Goal: Transaction & Acquisition: Book appointment/travel/reservation

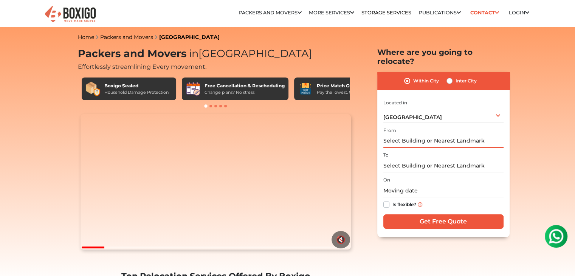
click at [458, 135] on input "text" at bounding box center [443, 141] width 120 height 13
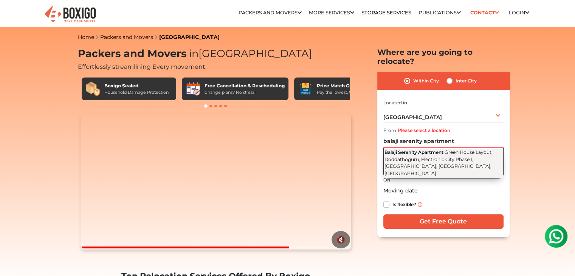
click at [451, 149] on span "Green House Layout, Doddathoguru, Electronic City Phase I, Electronic City, Ben…" at bounding box center [439, 162] width 108 height 27
type input "Balaji Serenity Apartment, Green House Layout, Doddathoguru, Electronic City Ph…"
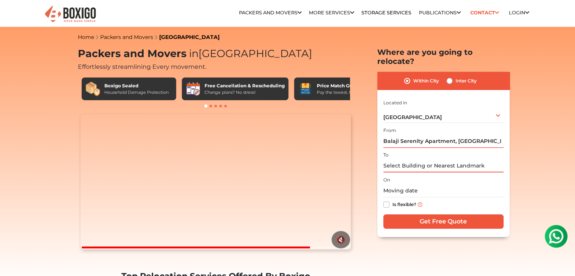
click at [436, 159] on input "text" at bounding box center [443, 165] width 120 height 13
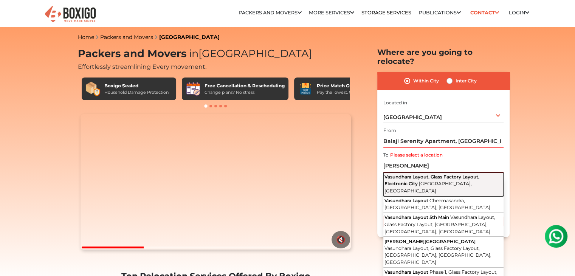
click at [435, 174] on span "Vasundhara Layout, Glass Factory Layout, Electronic City" at bounding box center [432, 180] width 95 height 12
type input "Vasundhara Layout, Glass Factory Layout, Electronic City, Bengaluru, Karnataka"
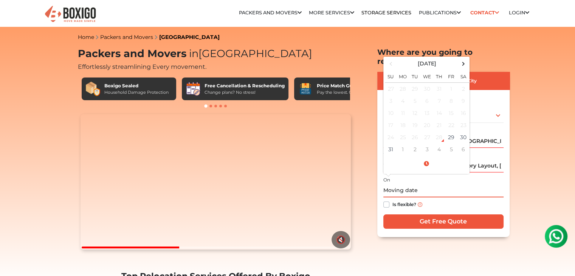
click at [389, 184] on input "text" at bounding box center [443, 190] width 120 height 13
click at [393, 143] on td "31" at bounding box center [391, 149] width 12 height 12
type input "08/31/2025 12:00 AM"
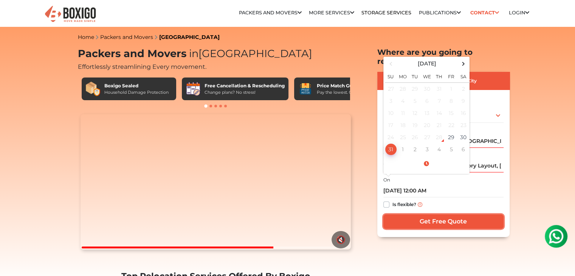
click at [429, 214] on input "Get Free Quote" at bounding box center [443, 221] width 120 height 14
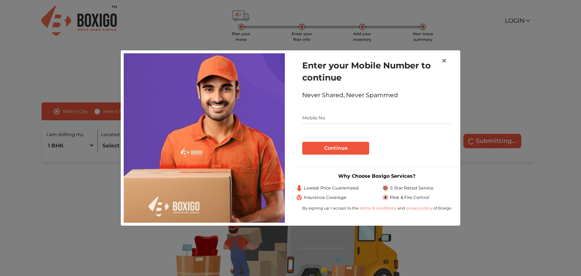
click at [353, 114] on input "text" at bounding box center [376, 118] width 149 height 12
type input "9900145401"
click at [340, 144] on button "Continue" at bounding box center [335, 148] width 67 height 13
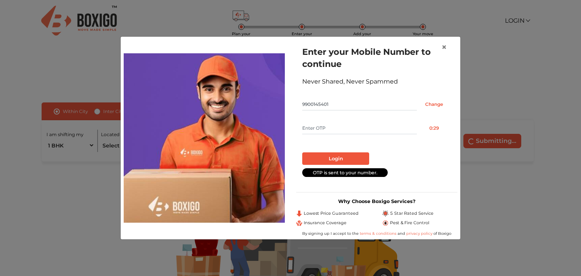
click at [349, 128] on input "text" at bounding box center [359, 128] width 115 height 12
type input "2771"
click at [334, 157] on button "Login" at bounding box center [335, 158] width 67 height 13
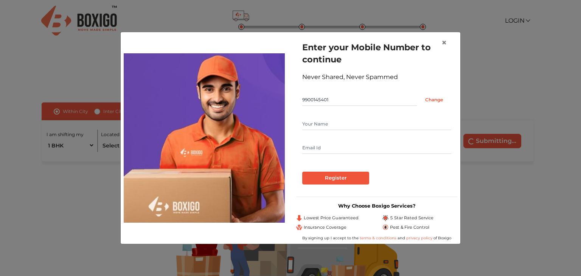
click at [325, 127] on input "text" at bounding box center [376, 124] width 149 height 12
type input "[PERSON_NAME] S"
type input "[EMAIL_ADDRESS][DOMAIN_NAME]"
click at [336, 178] on input "Register" at bounding box center [335, 178] width 67 height 13
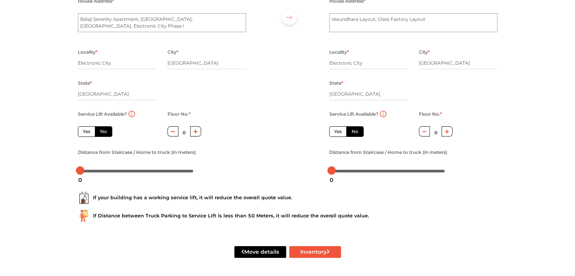
scroll to position [51, 0]
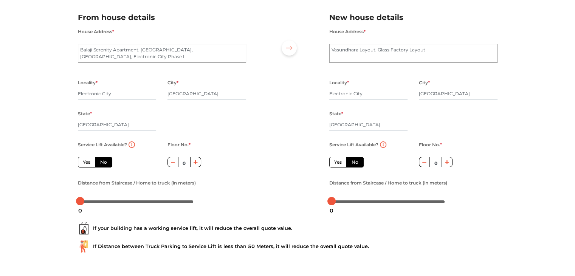
click at [85, 160] on label "Yes" at bounding box center [86, 162] width 17 height 11
click at [85, 160] on input "Yes" at bounding box center [85, 161] width 5 height 5
radio input "true"
click at [90, 201] on div at bounding box center [136, 201] width 113 height 5
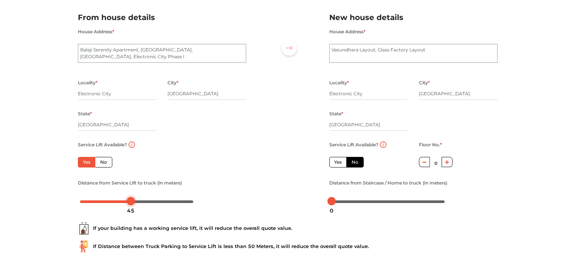
drag, startPoint x: 89, startPoint y: 202, endPoint x: 130, endPoint y: 208, distance: 41.7
click at [130, 208] on body "Plan your move Enter your floor info Add your inventory Your move summary My Mo…" at bounding box center [287, 87] width 575 height 276
drag, startPoint x: 332, startPoint y: 205, endPoint x: 378, endPoint y: 203, distance: 46.6
click at [378, 204] on div "41" at bounding box center [378, 210] width 14 height 13
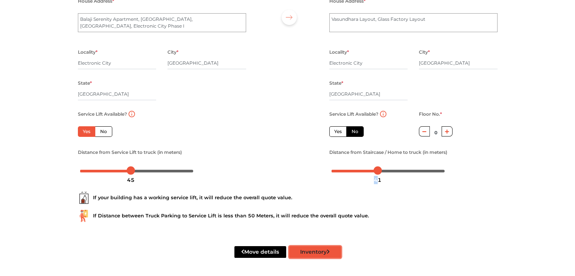
click at [308, 252] on button "Inventory" at bounding box center [315, 252] width 52 height 12
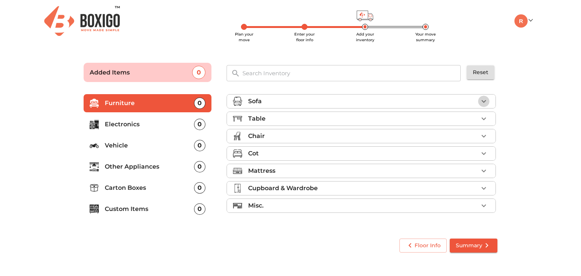
click at [485, 101] on icon "button" at bounding box center [483, 101] width 5 height 3
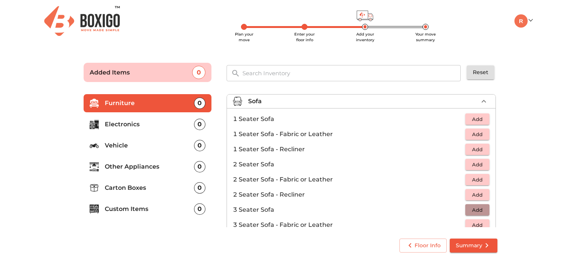
click at [477, 210] on span "Add" at bounding box center [477, 210] width 17 height 9
click at [474, 119] on span "Add" at bounding box center [477, 119] width 17 height 9
click at [481, 119] on icon "button" at bounding box center [483, 118] width 5 height 5
click at [481, 102] on icon "button" at bounding box center [483, 101] width 5 height 3
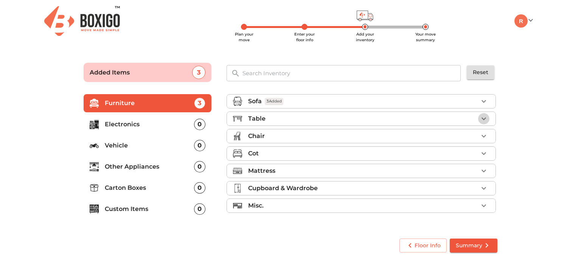
click at [484, 116] on icon "button" at bounding box center [483, 118] width 9 height 9
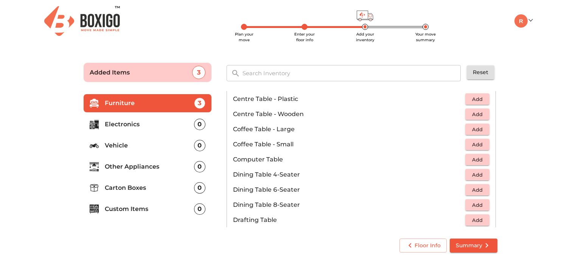
scroll to position [83, 0]
click at [479, 158] on span "Add" at bounding box center [477, 159] width 17 height 9
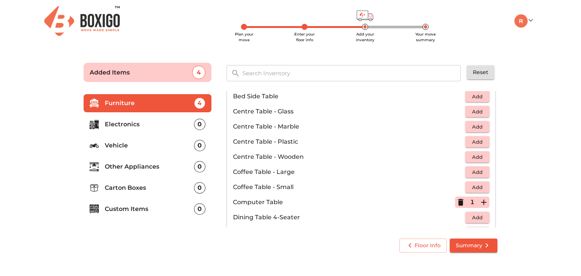
scroll to position [40, 0]
click at [472, 158] on span "Add" at bounding box center [477, 156] width 17 height 9
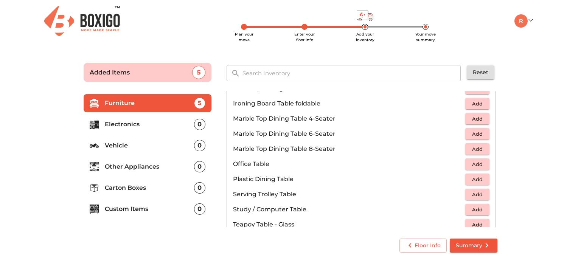
scroll to position [336, 0]
click at [473, 207] on span "Add" at bounding box center [477, 209] width 17 height 9
click at [480, 208] on icon "button" at bounding box center [483, 209] width 9 height 9
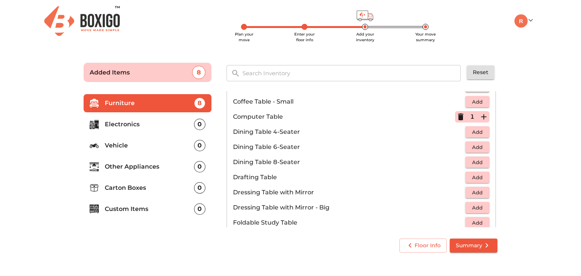
scroll to position [125, 0]
click at [458, 118] on icon "button" at bounding box center [460, 117] width 5 height 7
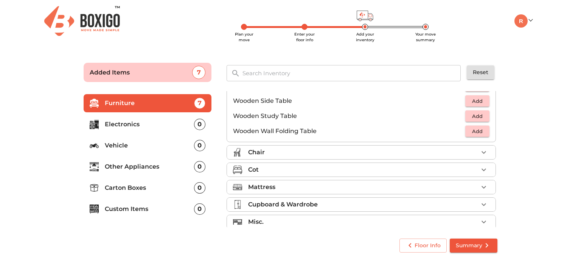
scroll to position [526, 0]
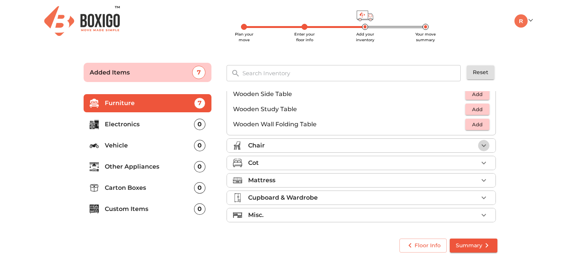
click at [480, 147] on icon "button" at bounding box center [483, 145] width 9 height 9
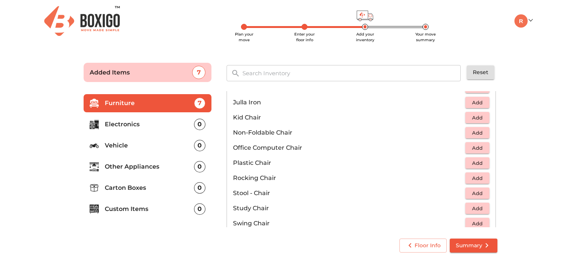
scroll to position [223, 0]
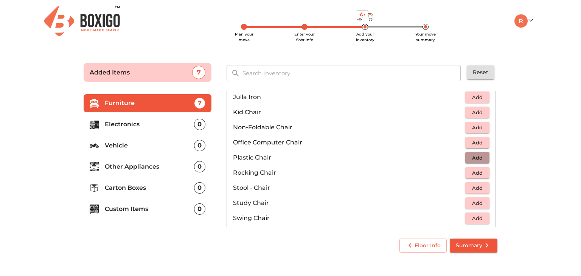
click at [469, 159] on span "Add" at bounding box center [477, 158] width 17 height 9
click at [484, 158] on icon "button" at bounding box center [483, 157] width 9 height 9
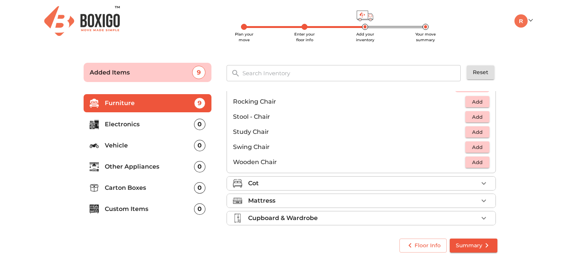
scroll to position [315, 0]
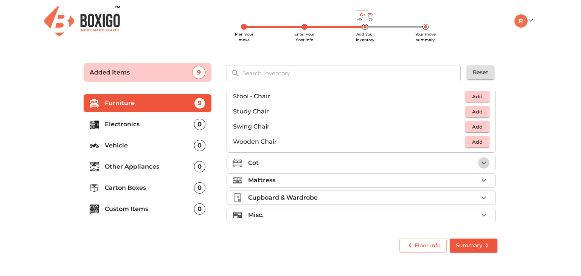
click at [479, 162] on icon "button" at bounding box center [483, 162] width 9 height 9
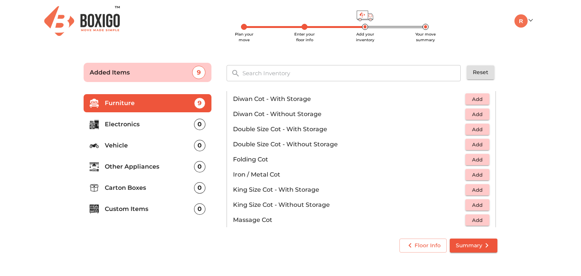
scroll to position [118, 0]
click at [476, 146] on span "Add" at bounding box center [477, 144] width 17 height 9
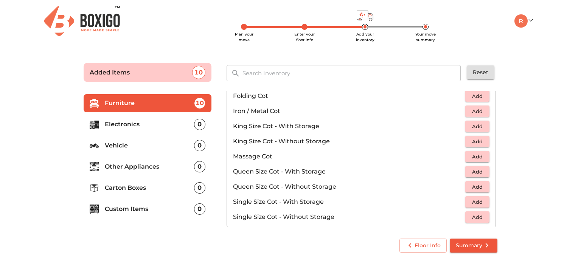
scroll to position [239, 0]
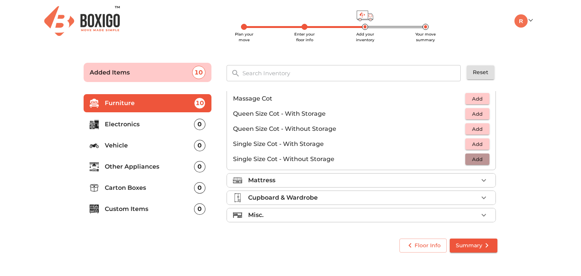
click at [473, 159] on span "Add" at bounding box center [477, 159] width 17 height 9
click at [481, 160] on icon "button" at bounding box center [483, 159] width 5 height 5
click at [480, 179] on icon "button" at bounding box center [483, 180] width 9 height 9
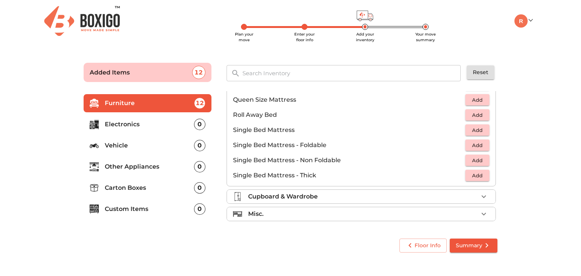
scroll to position [148, 0]
click at [469, 175] on span "Add" at bounding box center [477, 176] width 17 height 9
click at [479, 175] on icon "button" at bounding box center [483, 176] width 9 height 9
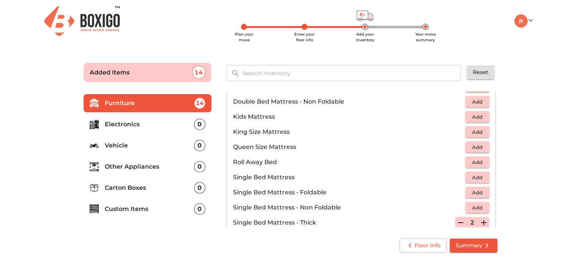
scroll to position [46, 0]
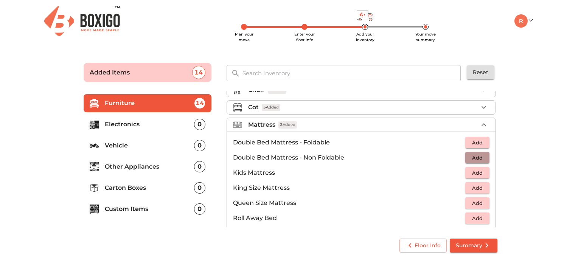
click at [475, 158] on span "Add" at bounding box center [477, 158] width 17 height 9
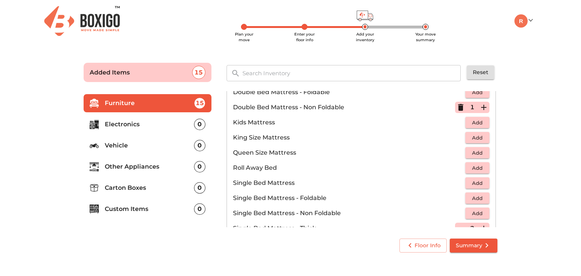
scroll to position [99, 0]
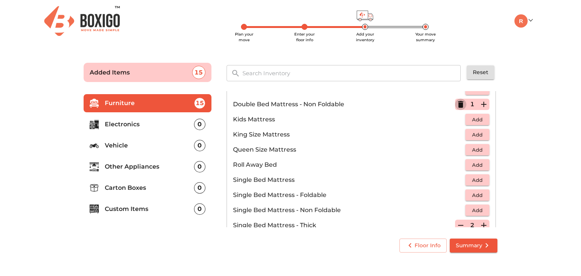
click at [458, 104] on icon "button" at bounding box center [460, 104] width 5 height 7
click at [469, 147] on span "Add" at bounding box center [477, 150] width 17 height 9
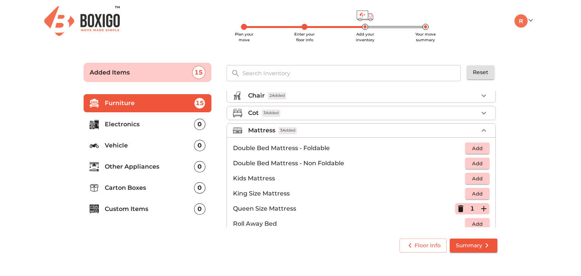
scroll to position [11, 0]
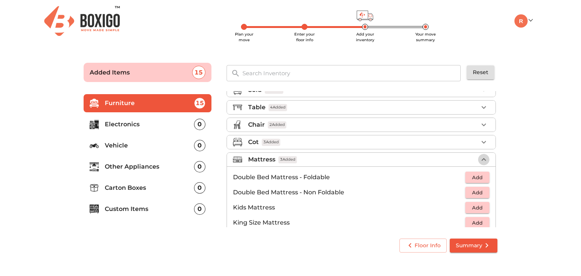
click at [480, 156] on icon "button" at bounding box center [483, 159] width 9 height 9
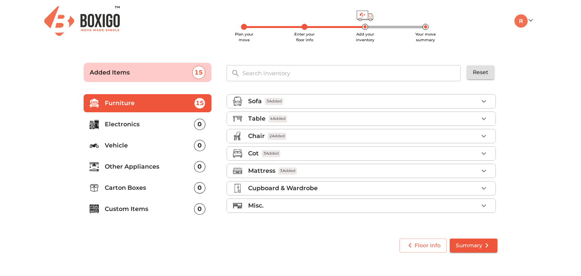
scroll to position [0, 0]
click at [483, 185] on icon "button" at bounding box center [483, 188] width 9 height 9
click at [485, 188] on icon "button" at bounding box center [483, 188] width 9 height 9
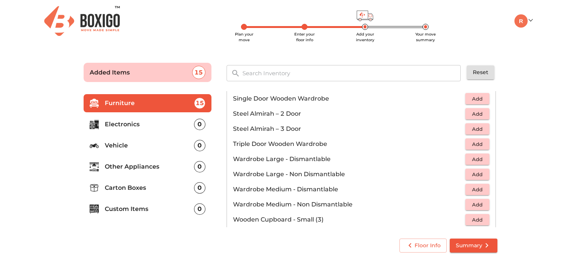
scroll to position [254, 0]
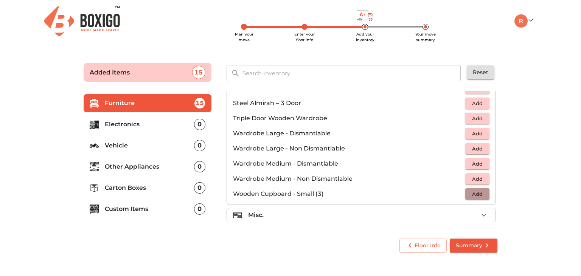
click at [478, 192] on span "Add" at bounding box center [477, 194] width 17 height 9
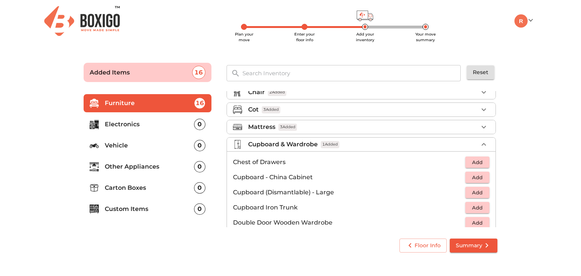
scroll to position [44, 0]
click at [480, 140] on icon "button" at bounding box center [483, 144] width 9 height 9
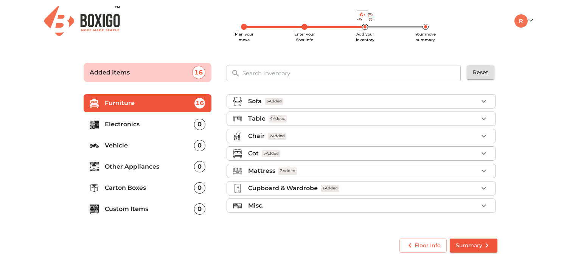
scroll to position [0, 0]
click at [483, 184] on icon "button" at bounding box center [483, 188] width 9 height 9
click at [481, 188] on icon "button" at bounding box center [483, 188] width 9 height 9
click at [484, 205] on icon "button" at bounding box center [483, 206] width 5 height 3
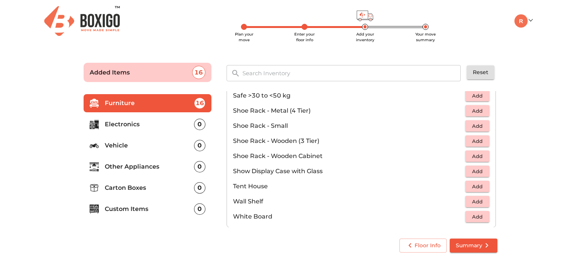
scroll to position [399, 0]
click at [469, 155] on span "Add" at bounding box center [477, 157] width 17 height 9
click at [481, 155] on icon "button" at bounding box center [483, 156] width 5 height 5
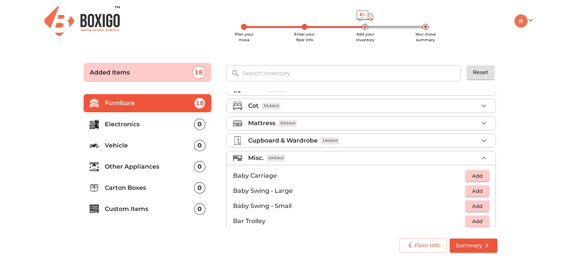
scroll to position [48, 0]
click at [480, 157] on icon "button" at bounding box center [483, 157] width 9 height 9
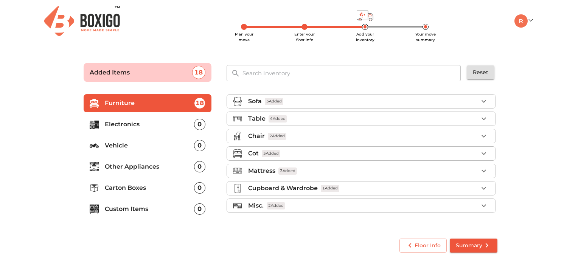
scroll to position [0, 0]
click at [484, 119] on icon "button" at bounding box center [483, 119] width 5 height 3
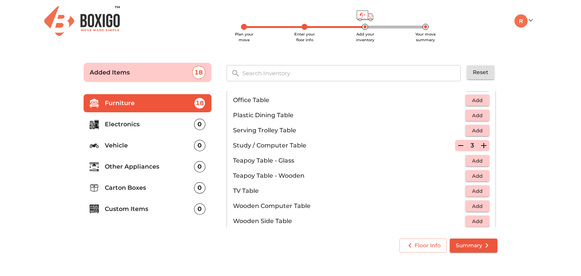
scroll to position [399, 0]
click at [458, 146] on icon "button" at bounding box center [460, 146] width 5 height 1
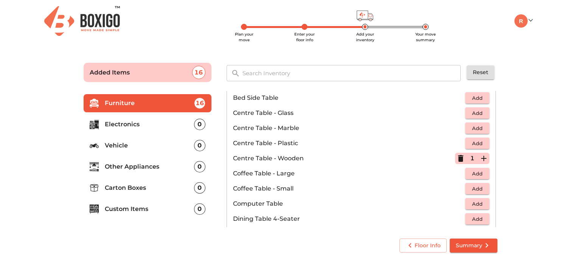
scroll to position [0, 0]
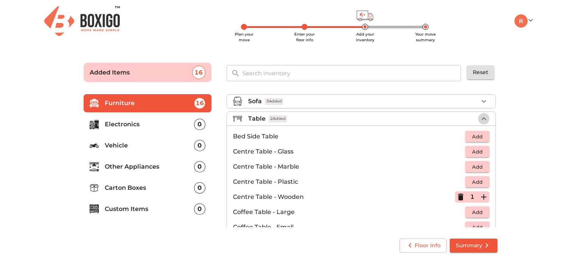
click at [479, 117] on icon "button" at bounding box center [483, 118] width 9 height 9
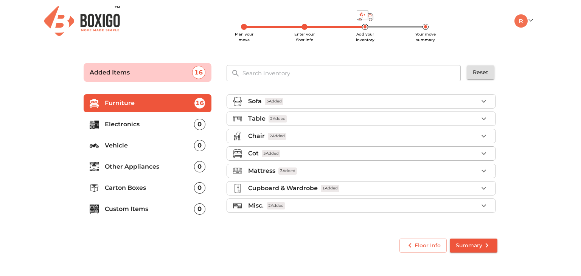
click at [170, 122] on p "Electronics" at bounding box center [149, 124] width 89 height 9
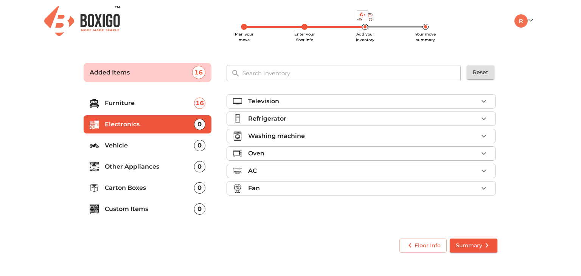
click at [305, 102] on div "Television" at bounding box center [363, 101] width 230 height 9
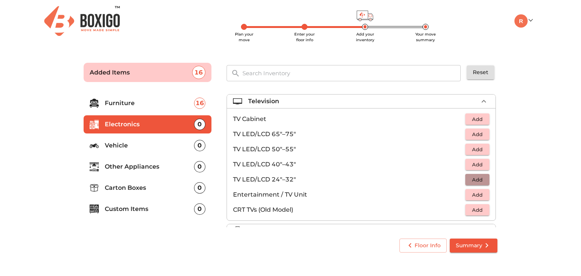
click at [471, 180] on span "Add" at bounding box center [477, 179] width 17 height 9
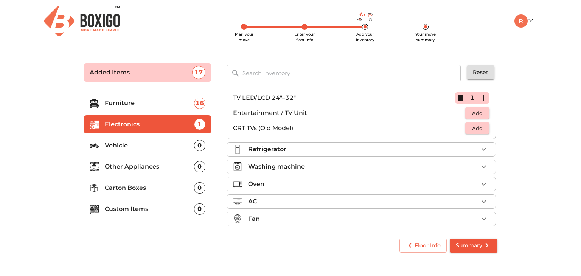
scroll to position [85, 0]
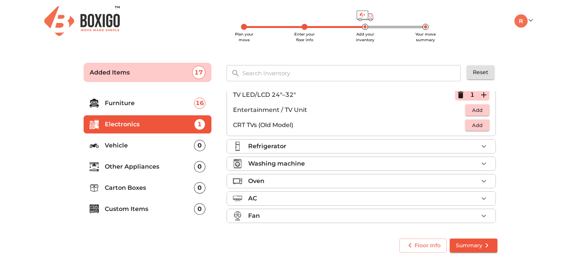
click at [458, 143] on div "Refrigerator" at bounding box center [363, 146] width 230 height 9
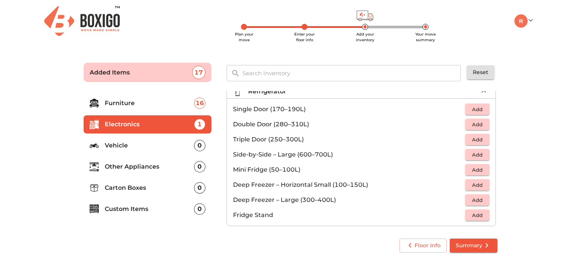
scroll to position [28, 0]
click at [476, 121] on span "Add" at bounding box center [477, 123] width 17 height 9
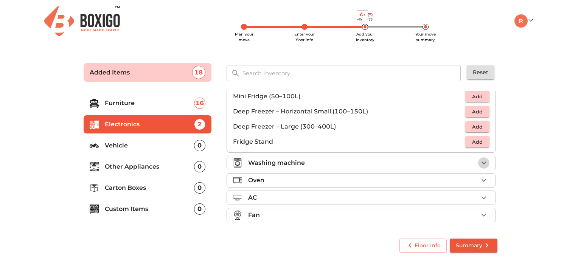
click at [480, 165] on icon "button" at bounding box center [483, 162] width 9 height 9
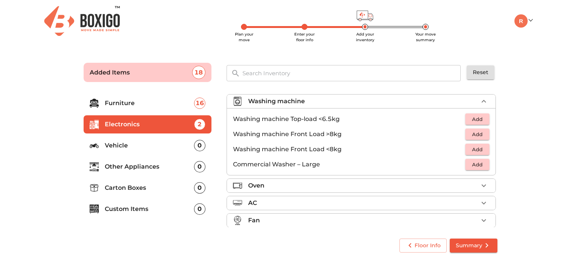
scroll to position [40, 0]
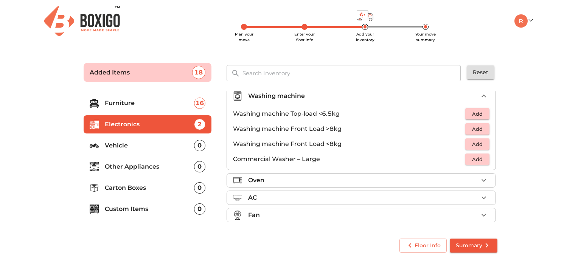
click at [135, 147] on p "Vehicle" at bounding box center [149, 145] width 89 height 9
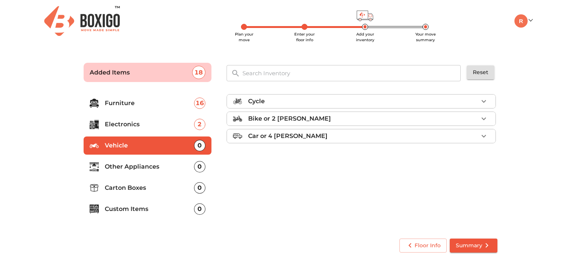
click at [319, 106] on div "Cycle" at bounding box center [363, 101] width 230 height 9
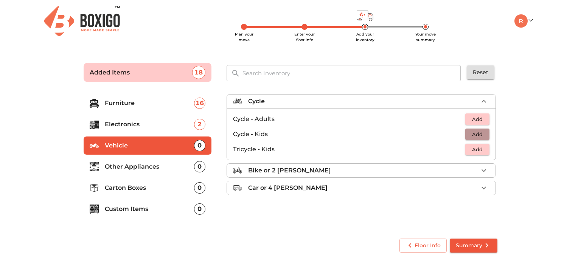
click at [470, 135] on span "Add" at bounding box center [477, 134] width 17 height 9
click at [485, 104] on icon "button" at bounding box center [483, 101] width 9 height 9
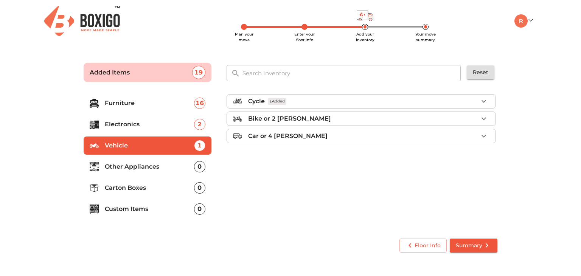
click at [159, 165] on p "Other Appliances" at bounding box center [149, 166] width 89 height 9
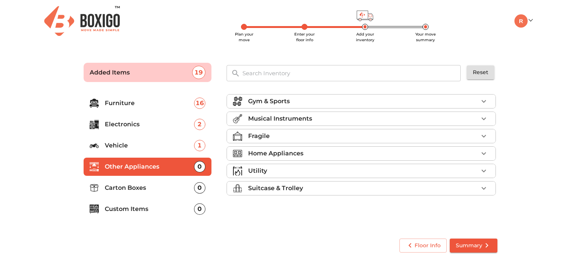
click at [320, 153] on div "Home Appliances" at bounding box center [363, 153] width 230 height 9
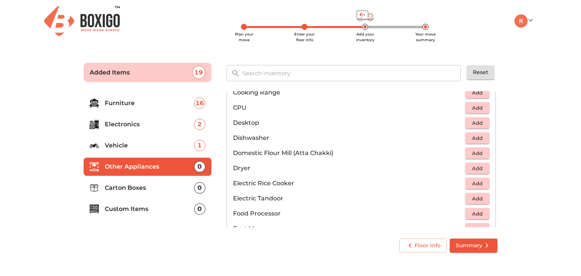
scroll to position [170, 0]
click at [469, 140] on span "Add" at bounding box center [477, 137] width 17 height 9
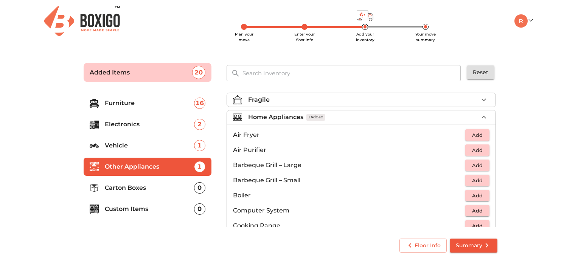
scroll to position [0, 0]
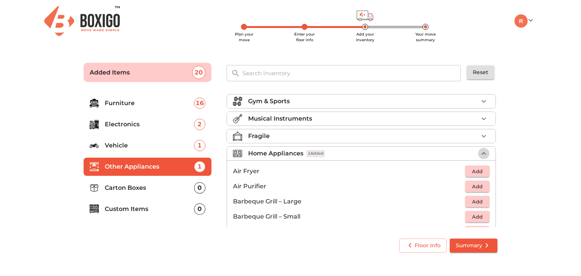
click at [481, 153] on icon "button" at bounding box center [483, 153] width 5 height 3
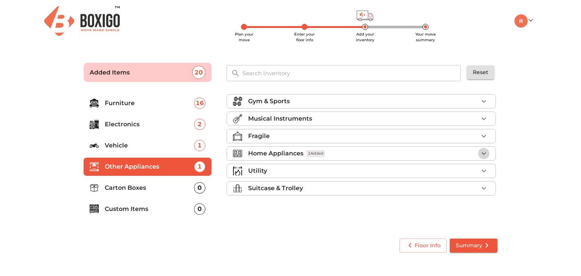
click at [480, 153] on icon "button" at bounding box center [483, 153] width 9 height 9
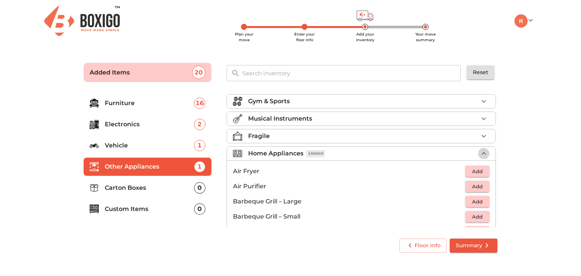
click at [481, 153] on icon "button" at bounding box center [483, 153] width 5 height 3
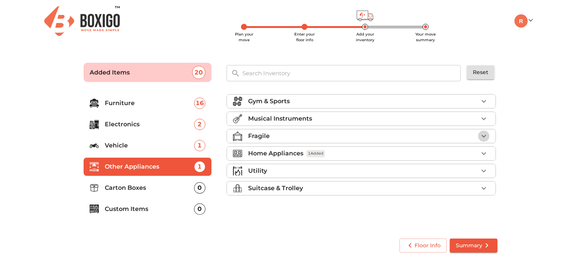
click at [481, 136] on icon "button" at bounding box center [483, 136] width 9 height 9
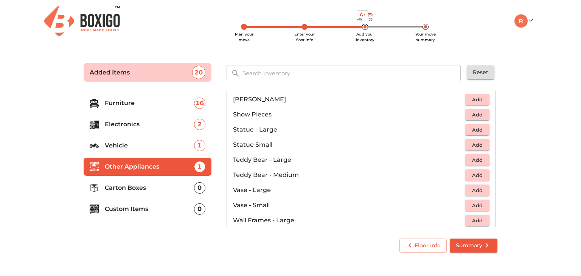
scroll to position [402, 0]
click at [469, 115] on span "Add" at bounding box center [477, 114] width 17 height 9
click at [470, 115] on p "1" at bounding box center [472, 114] width 4 height 9
click at [480, 112] on icon "button" at bounding box center [483, 114] width 9 height 9
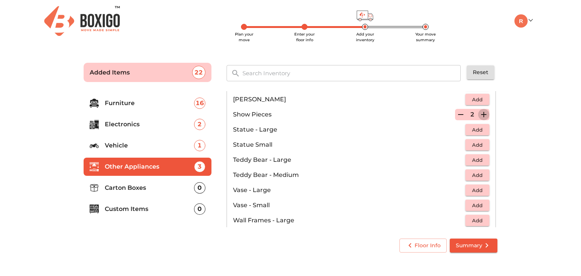
click at [480, 112] on icon "button" at bounding box center [483, 114] width 9 height 9
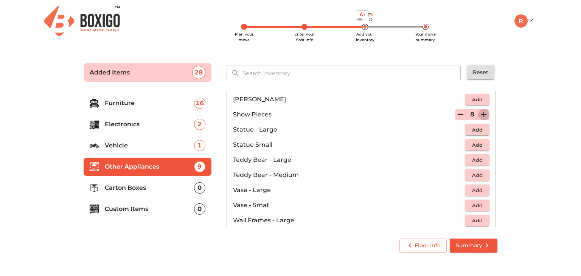
click at [480, 112] on icon "button" at bounding box center [483, 114] width 9 height 9
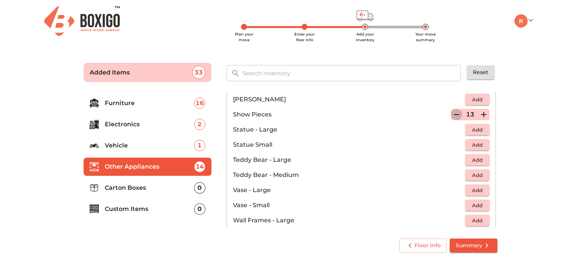
click at [452, 113] on icon "button" at bounding box center [456, 114] width 9 height 9
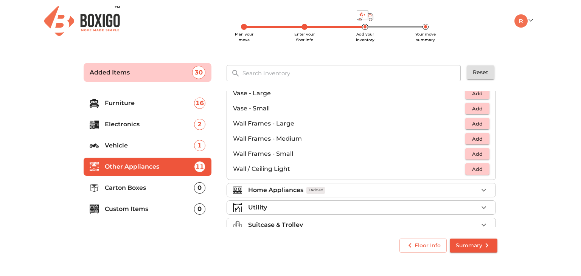
scroll to position [509, 0]
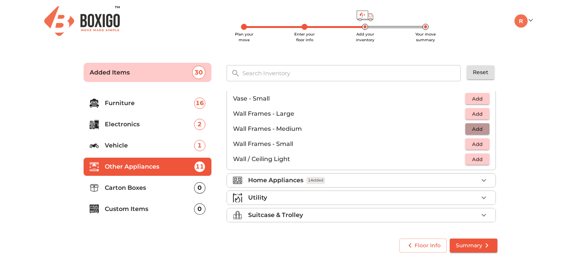
click at [470, 125] on span "Add" at bounding box center [477, 129] width 17 height 9
click at [480, 125] on icon "button" at bounding box center [483, 128] width 9 height 9
click at [479, 180] on icon "button" at bounding box center [483, 180] width 9 height 9
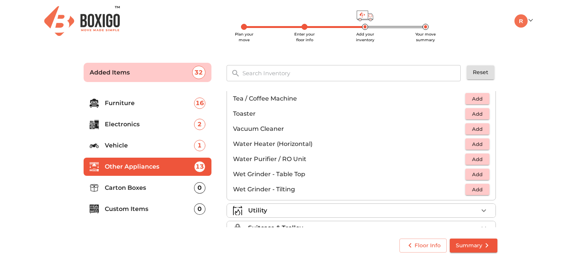
scroll to position [524, 0]
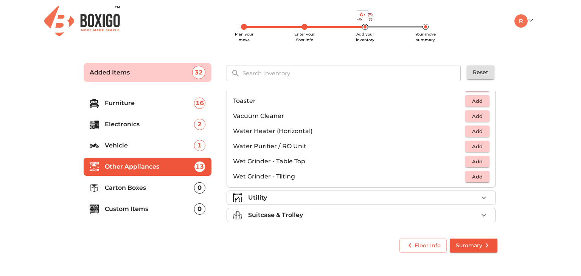
click at [139, 188] on p "Carton Boxes" at bounding box center [149, 187] width 89 height 9
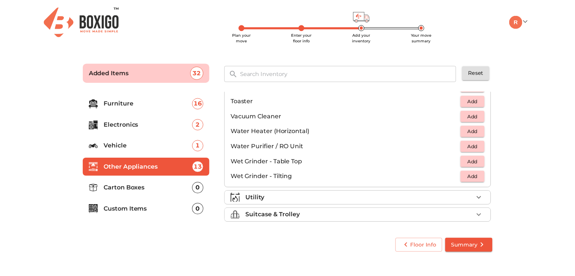
scroll to position [0, 0]
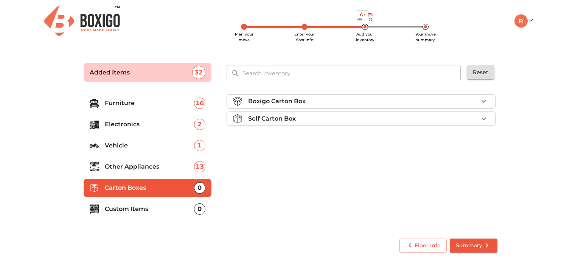
click at [318, 101] on div "Boxigo Carton Box" at bounding box center [363, 101] width 230 height 9
click at [301, 115] on div "Self Carton Box" at bounding box center [363, 118] width 230 height 9
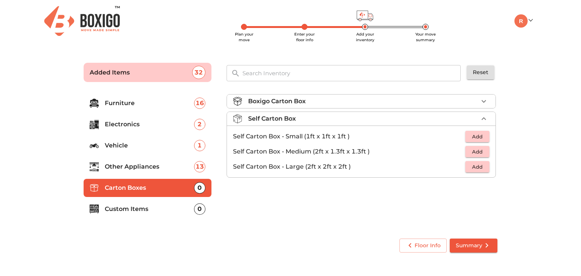
click at [172, 211] on p "Custom Items" at bounding box center [149, 209] width 89 height 9
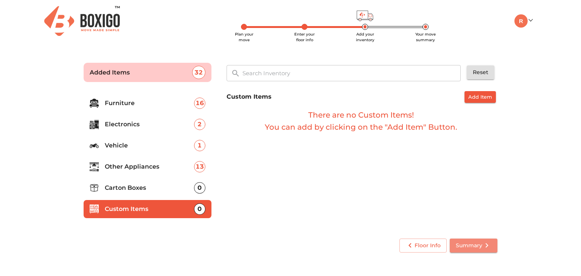
click at [470, 248] on span "Summary" at bounding box center [474, 245] width 36 height 9
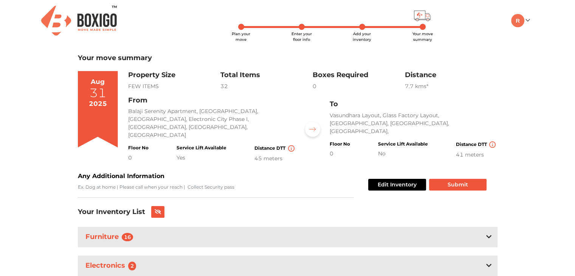
click at [391, 141] on div "Service Lift Available No" at bounding box center [403, 149] width 50 height 17
click at [492, 141] on img at bounding box center [492, 144] width 6 height 6
click at [410, 179] on button "Edit Inventory" at bounding box center [397, 185] width 58 height 12
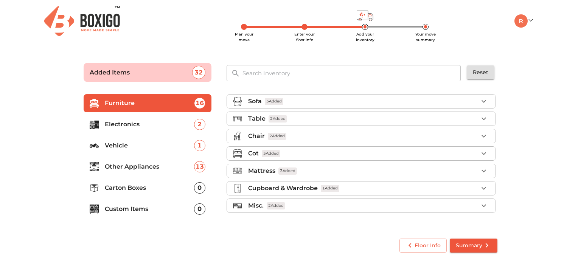
click at [410, 174] on div "Mattress 3 Added" at bounding box center [363, 170] width 230 height 9
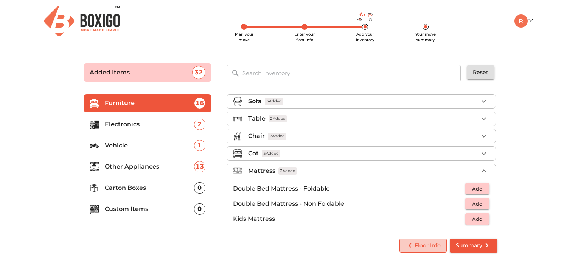
click at [421, 244] on span "Floor Info" at bounding box center [422, 245] width 35 height 9
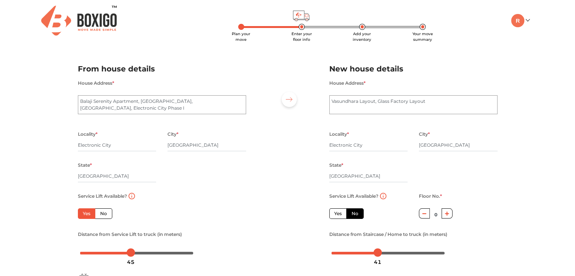
click at [447, 217] on button "button" at bounding box center [447, 213] width 11 height 10
type input "3"
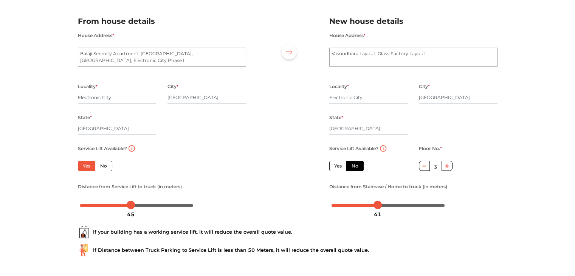
scroll to position [83, 0]
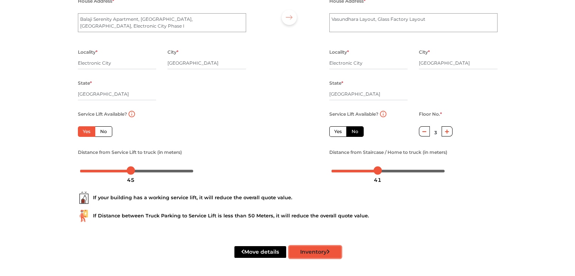
click at [306, 246] on button "Inventory" at bounding box center [315, 252] width 52 height 12
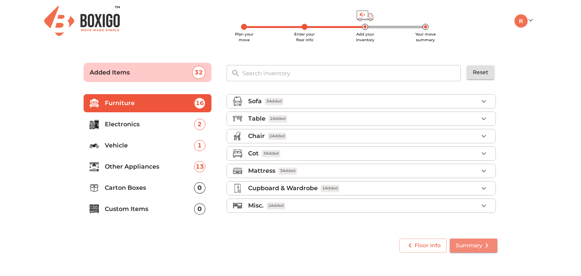
click at [467, 245] on span "Summary" at bounding box center [474, 245] width 36 height 9
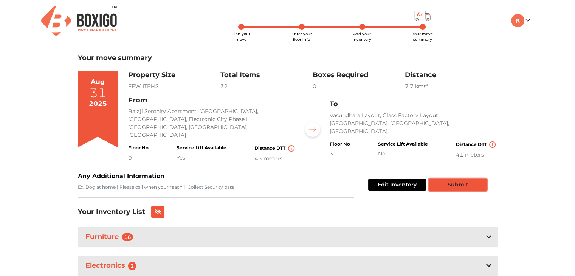
click at [474, 182] on button "Submit" at bounding box center [457, 185] width 57 height 12
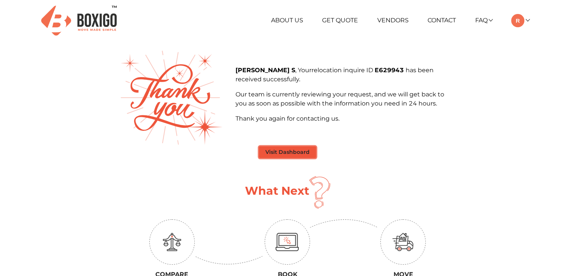
click at [282, 148] on button "Visit Dashboard" at bounding box center [287, 152] width 57 height 12
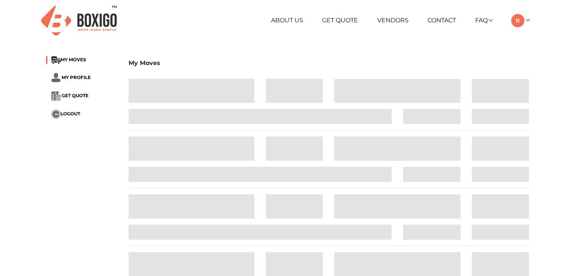
click at [282, 148] on span at bounding box center [294, 149] width 57 height 24
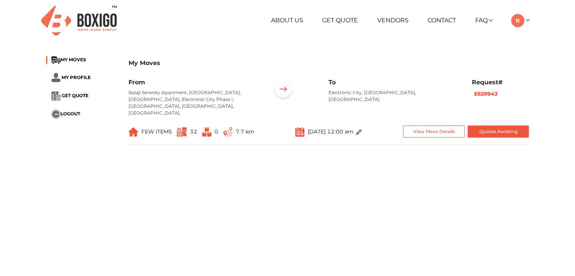
click at [282, 148] on div "My Moves MY MOVES MY PROFILE GET QUOTE LOGOUT My Moves From [GEOGRAPHIC_DATA] S…" at bounding box center [287, 104] width 495 height 106
drag, startPoint x: 283, startPoint y: 152, endPoint x: 312, endPoint y: 162, distance: 30.6
click at [312, 162] on main "My Moves MY MOVES MY PROFILE GET QUOTE LOGOUT My Moves From [GEOGRAPHIC_DATA] S…" at bounding box center [287, 187] width 575 height 272
